Goal: Information Seeking & Learning: Learn about a topic

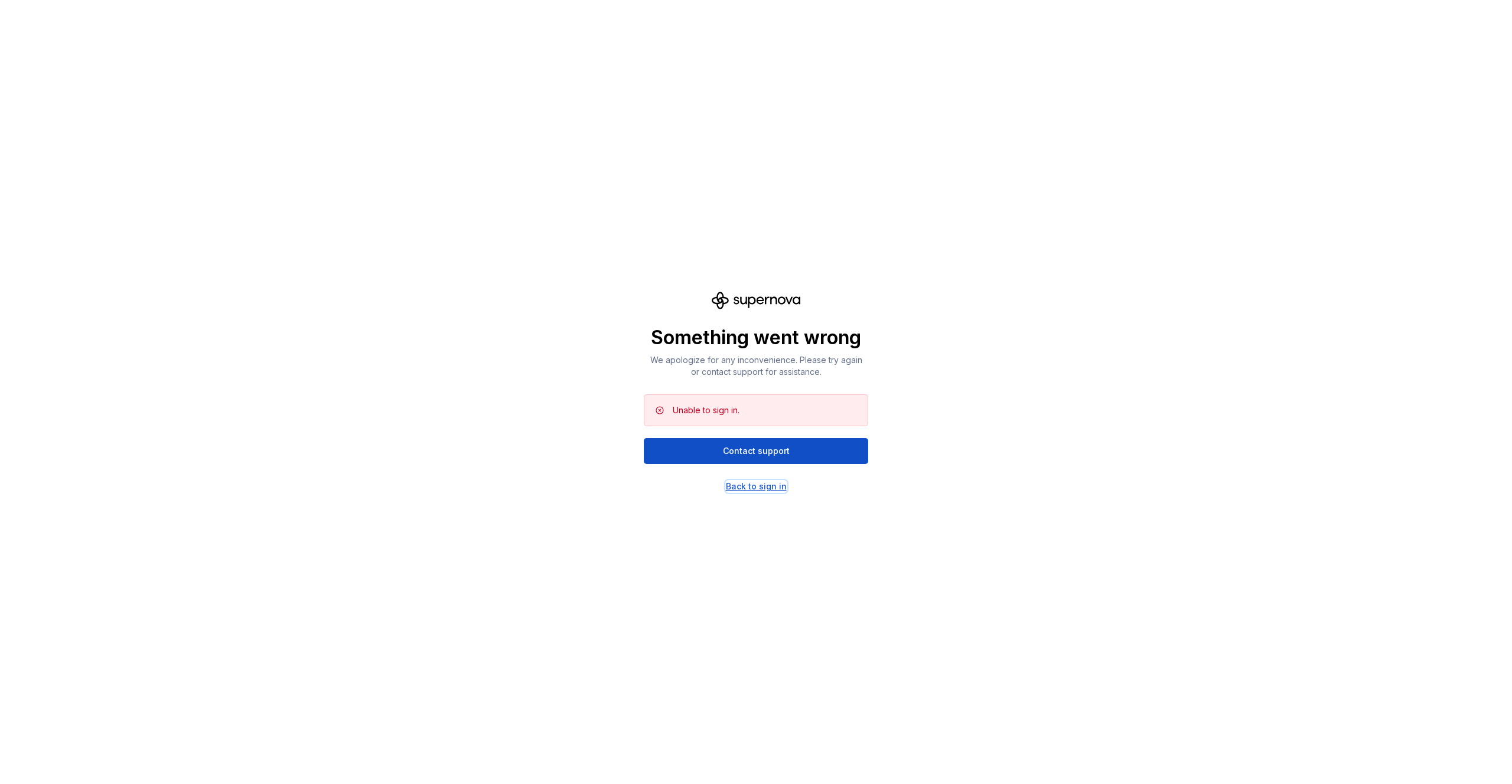
click at [770, 487] on div "Back to sign in" at bounding box center [756, 486] width 61 height 12
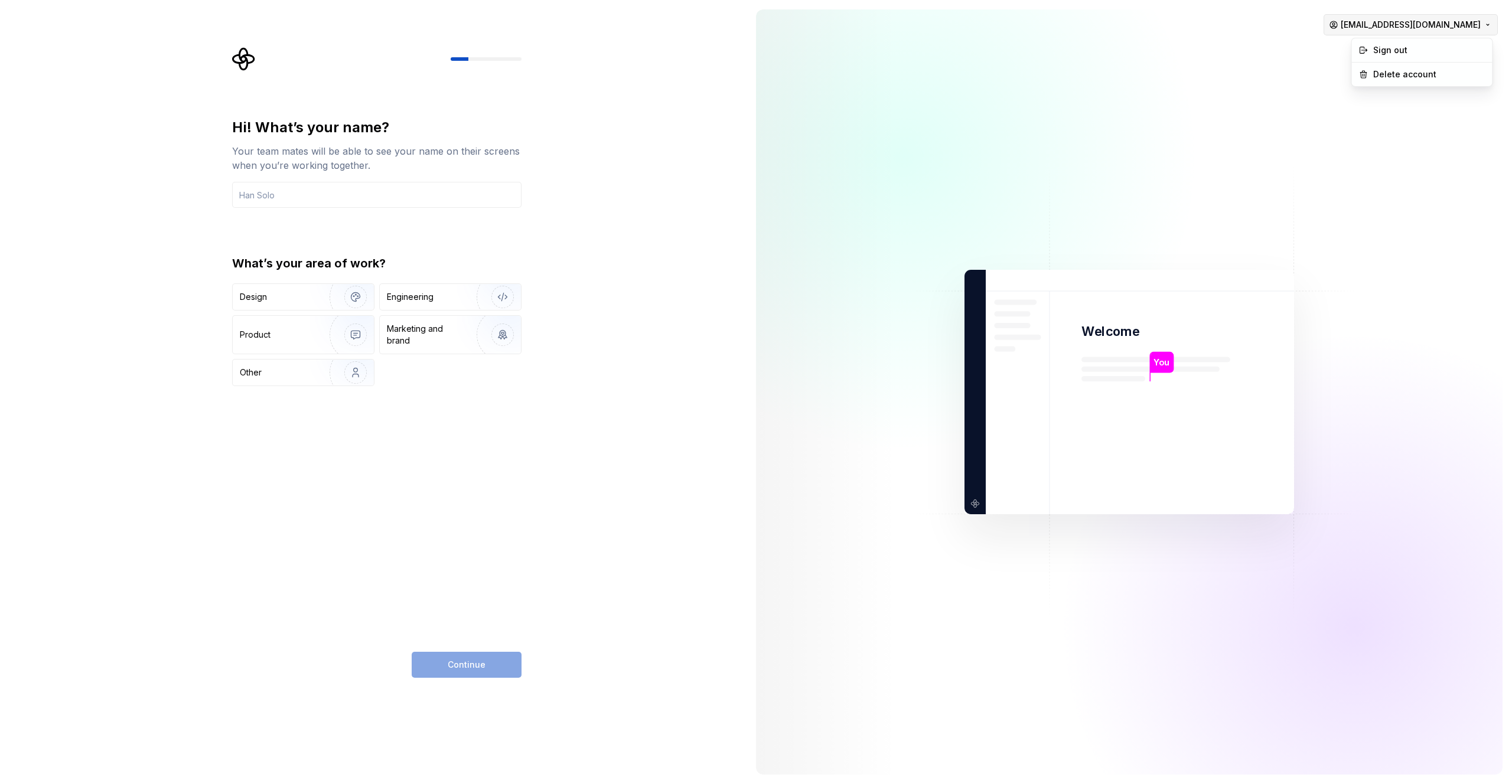
click at [1482, 22] on html "Hi! What’s your name? Your team mates will be able to see your name on their sc…" at bounding box center [756, 392] width 1512 height 784
click at [1417, 53] on div "Sign out" at bounding box center [1429, 50] width 112 height 12
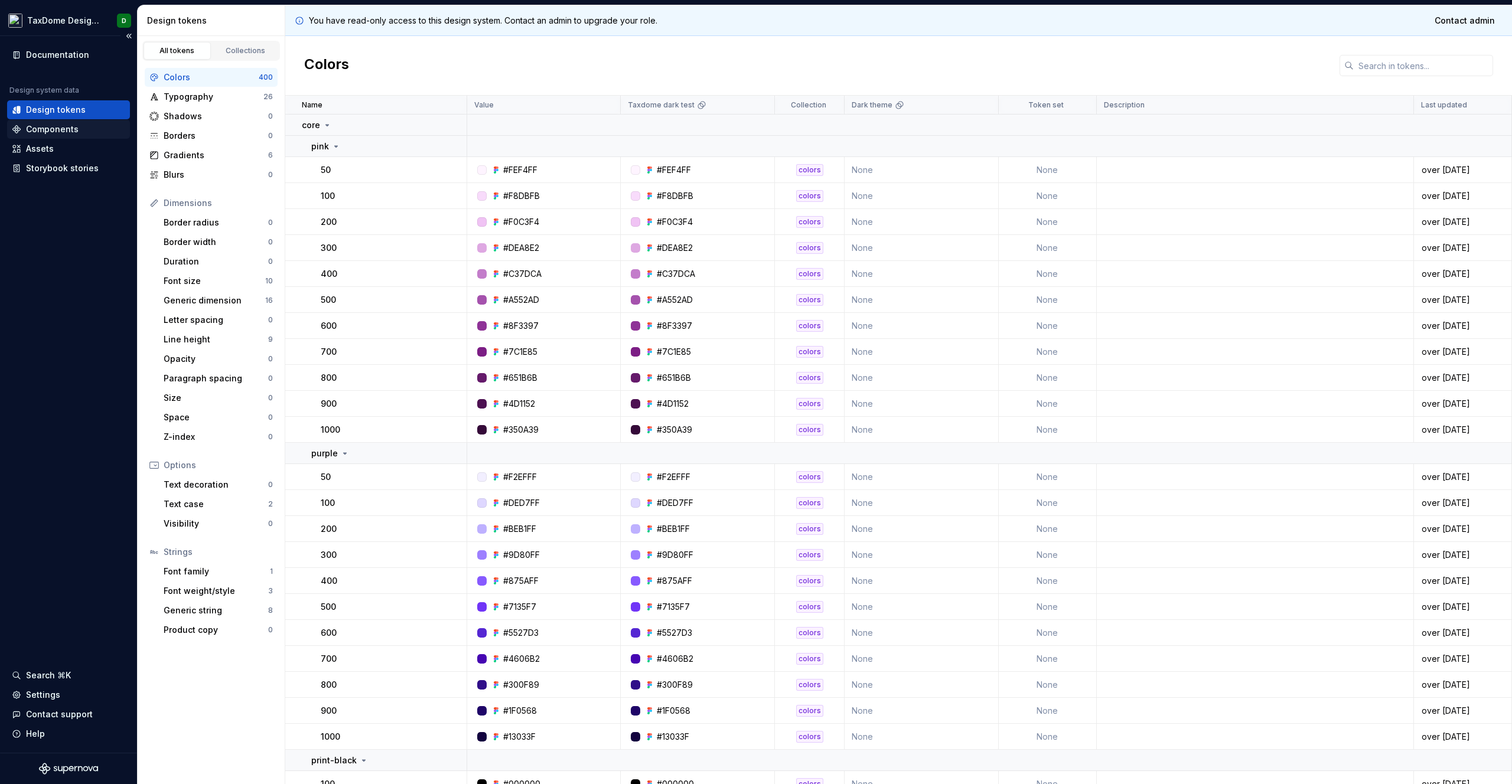
click at [74, 124] on div "Components" at bounding box center [51, 129] width 52 height 12
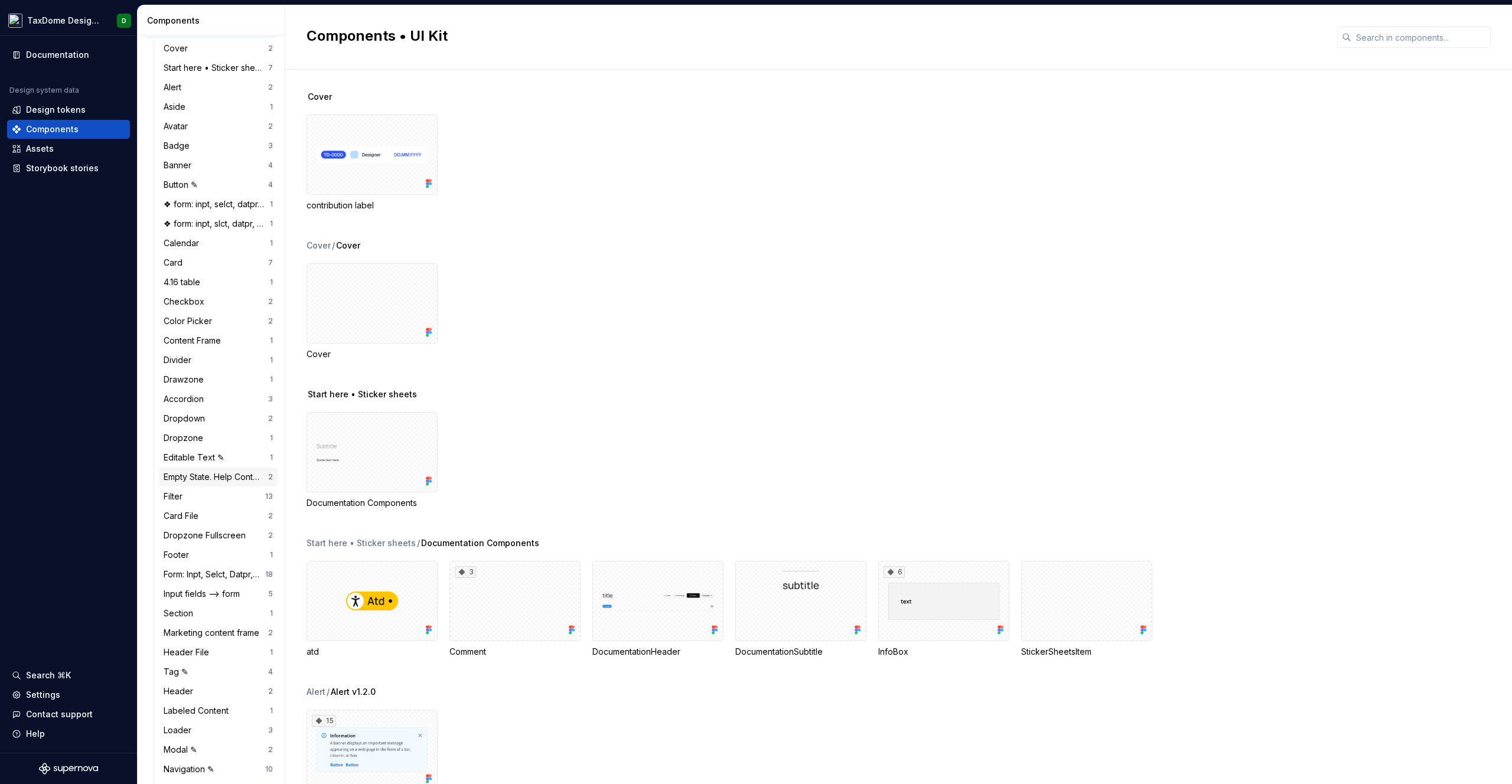
scroll to position [101, 0]
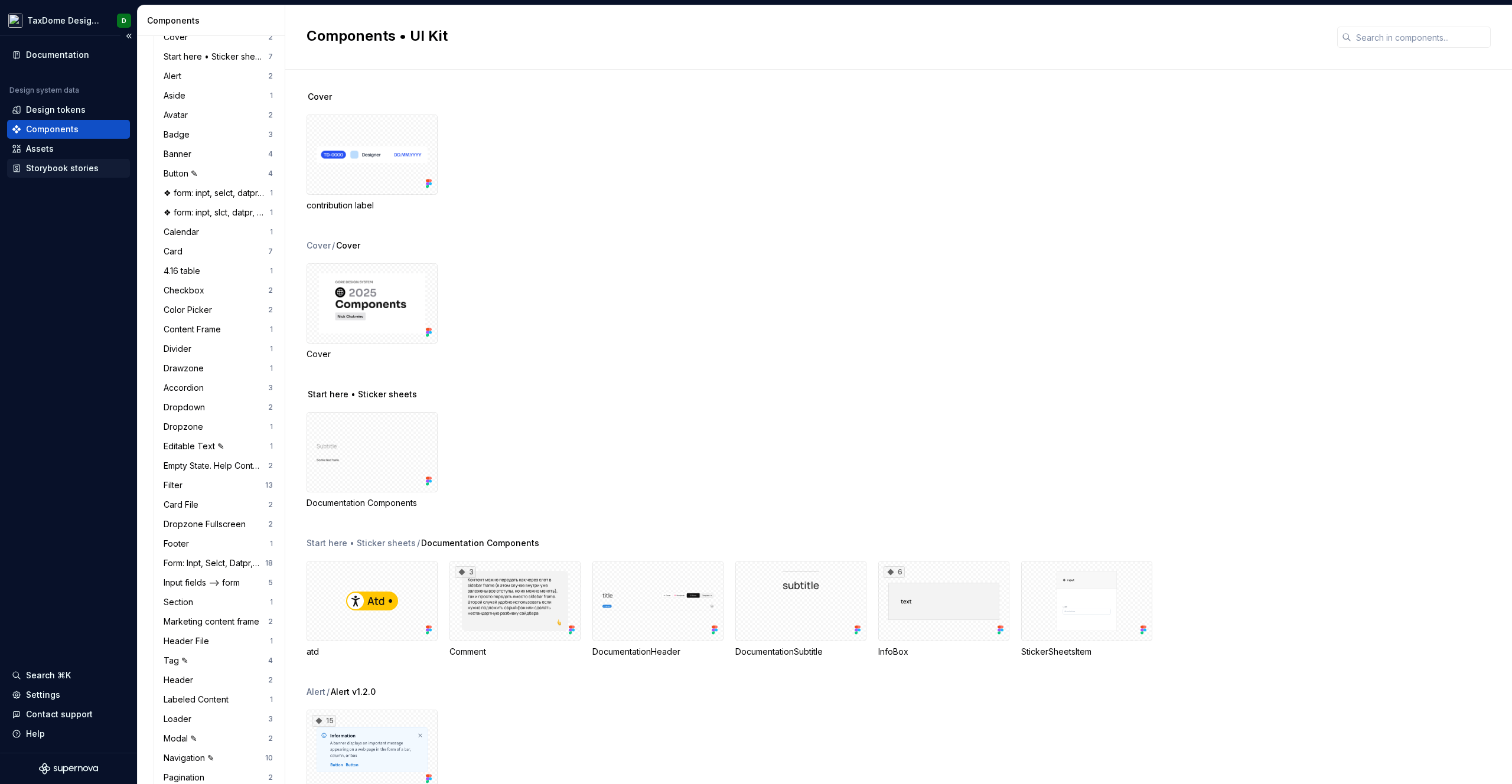
click at [67, 172] on div "Storybook stories" at bounding box center [62, 169] width 73 height 12
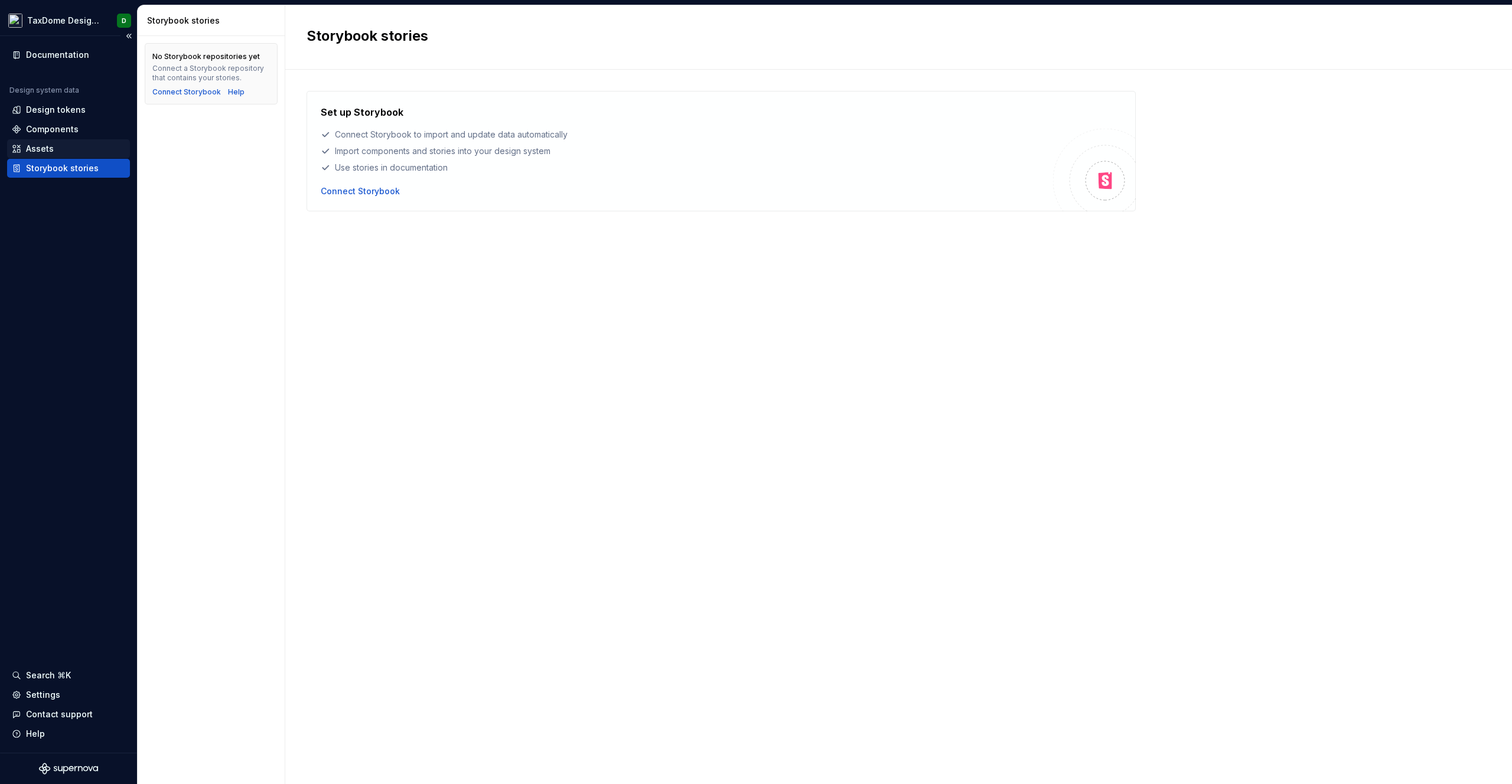
click at [45, 148] on div "Assets" at bounding box center [39, 149] width 28 height 12
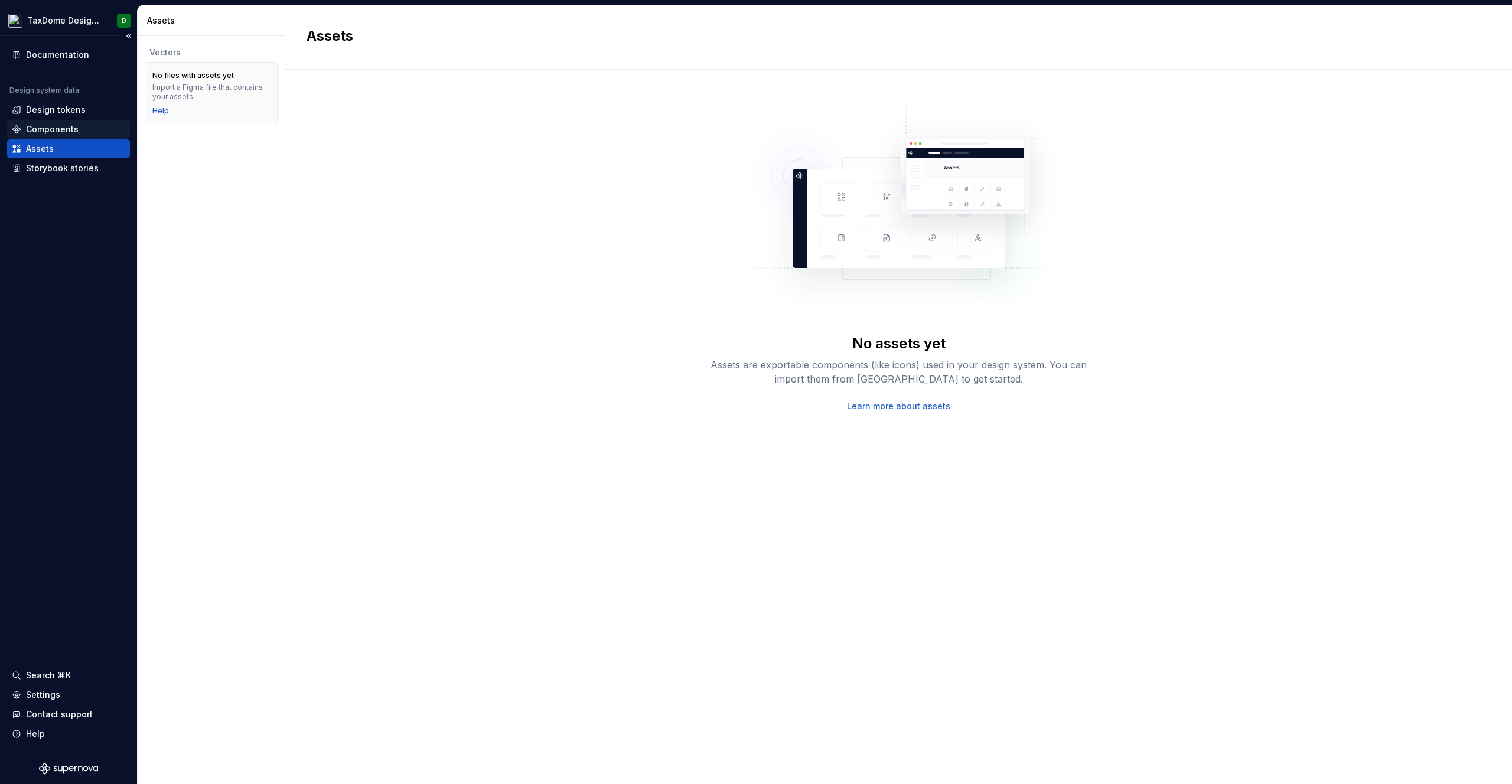
click at [35, 132] on div "Components" at bounding box center [51, 129] width 52 height 12
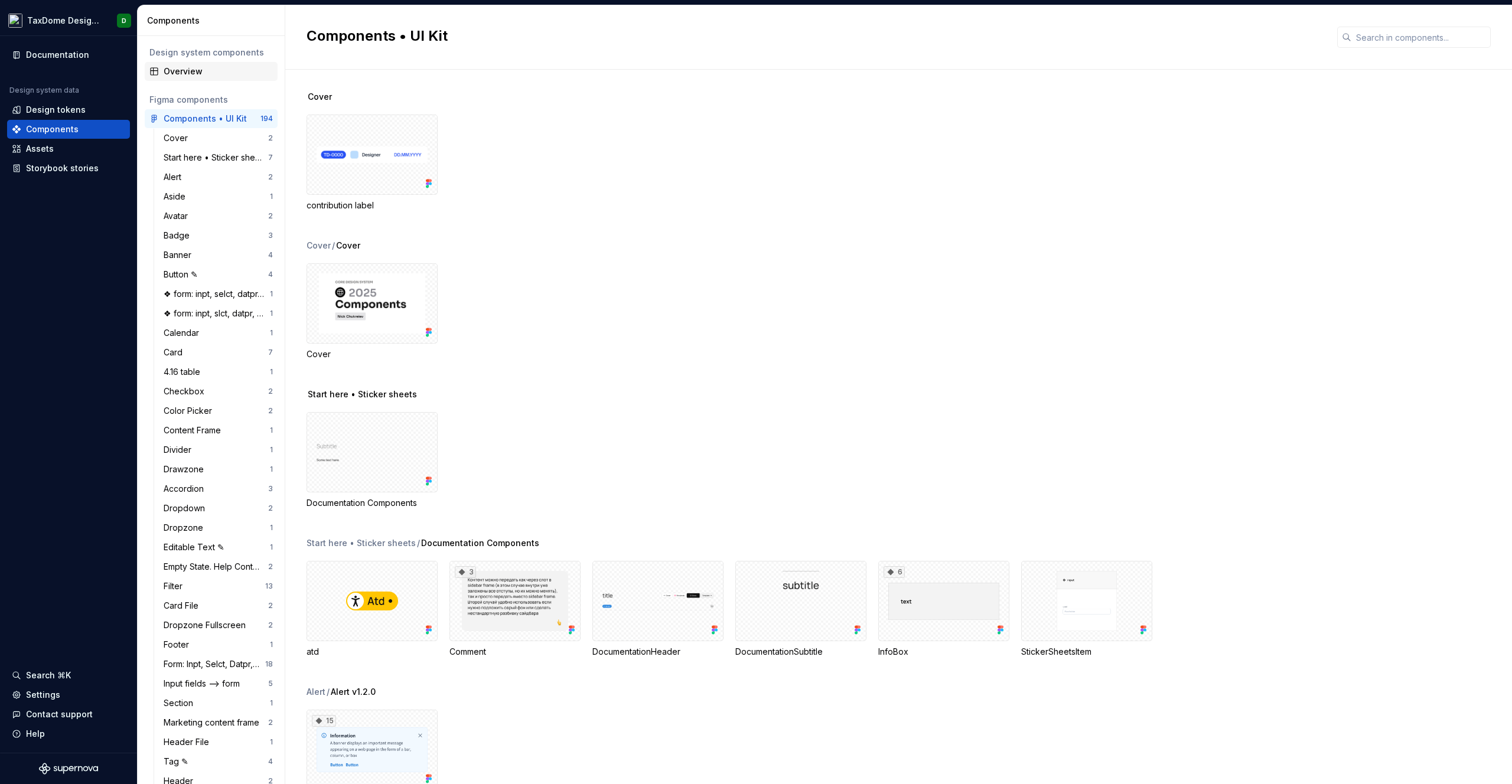
click at [182, 76] on div "Overview" at bounding box center [218, 71] width 109 height 12
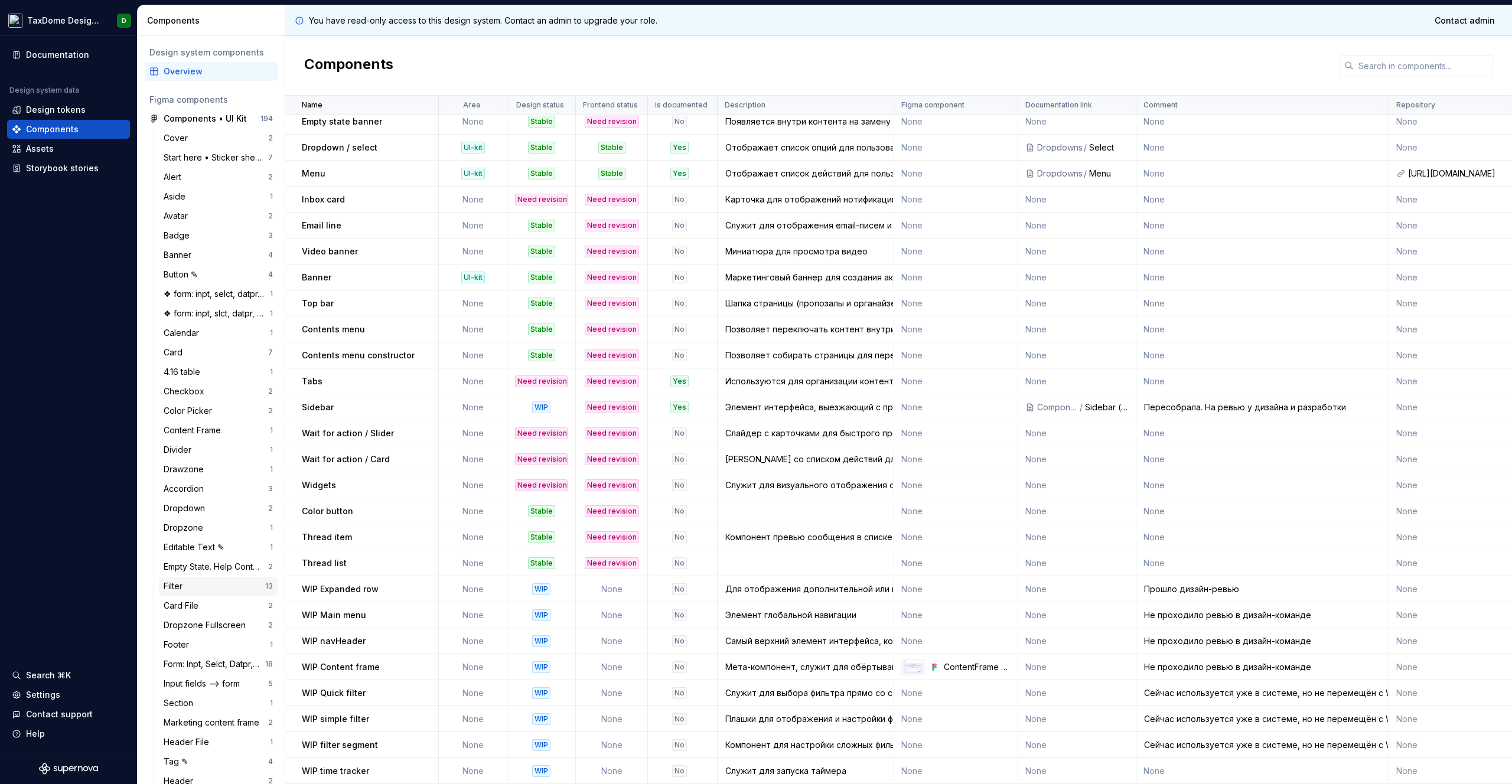
scroll to position [564, 0]
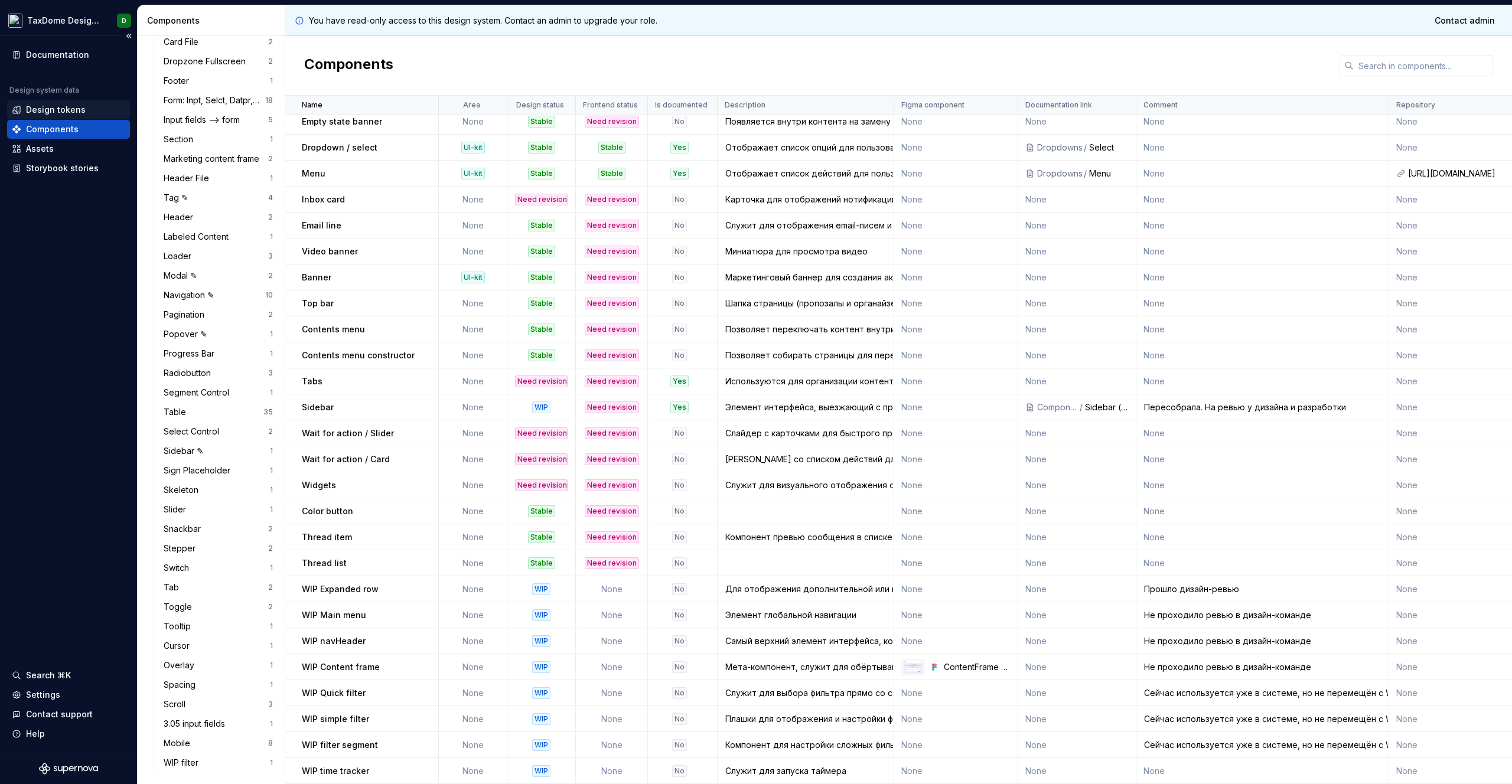
click at [54, 108] on div "Design tokens" at bounding box center [55, 109] width 59 height 12
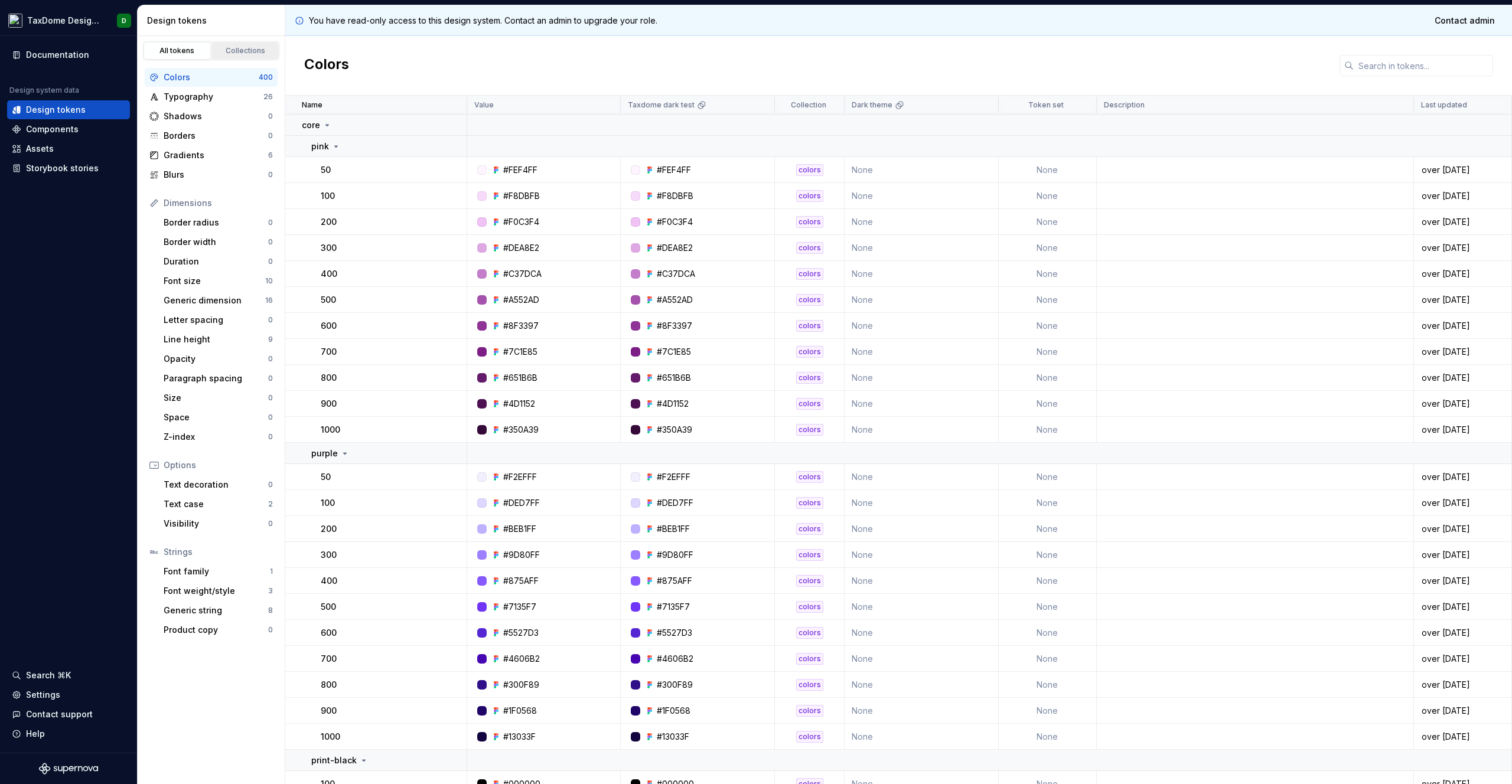
click at [255, 50] on div "Collections" at bounding box center [246, 51] width 59 height 10
